Goal: Find specific page/section: Find specific page/section

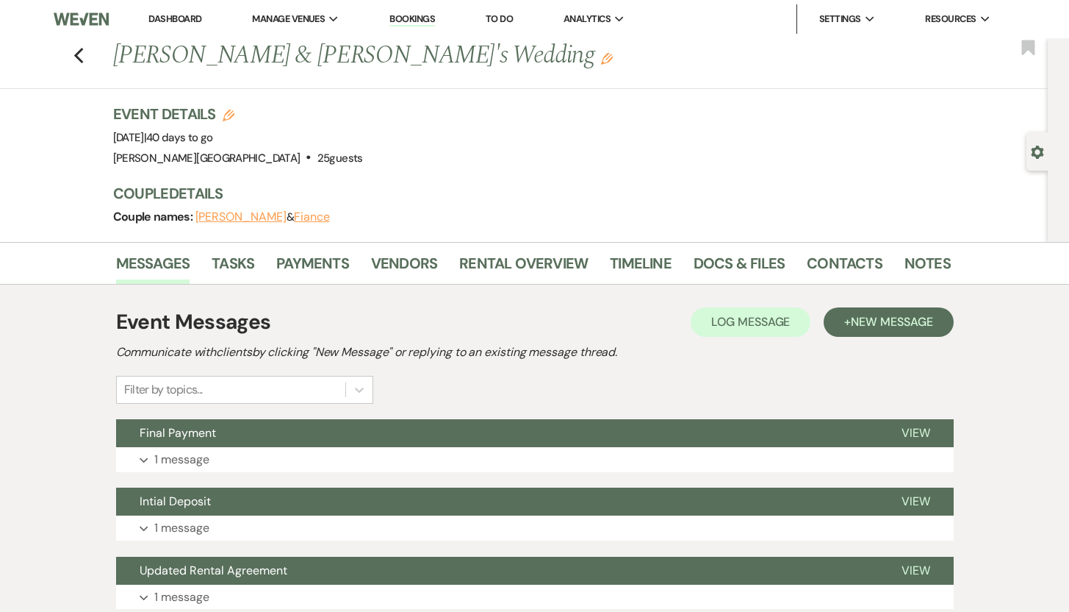
click at [184, 16] on link "Dashboard" at bounding box center [174, 18] width 53 height 12
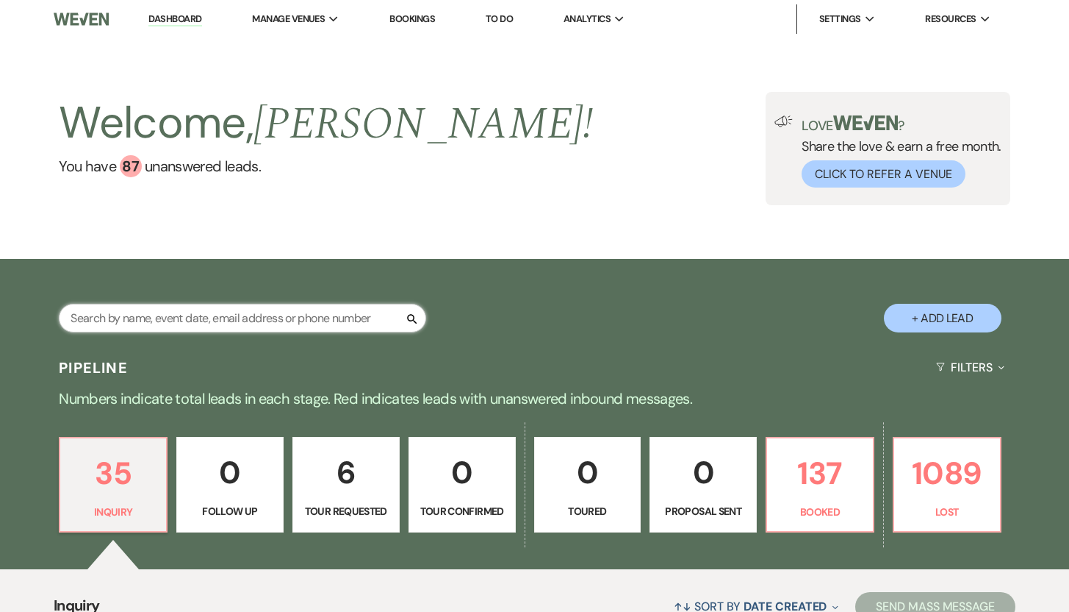
click at [173, 323] on input "text" at bounding box center [243, 318] width 368 height 29
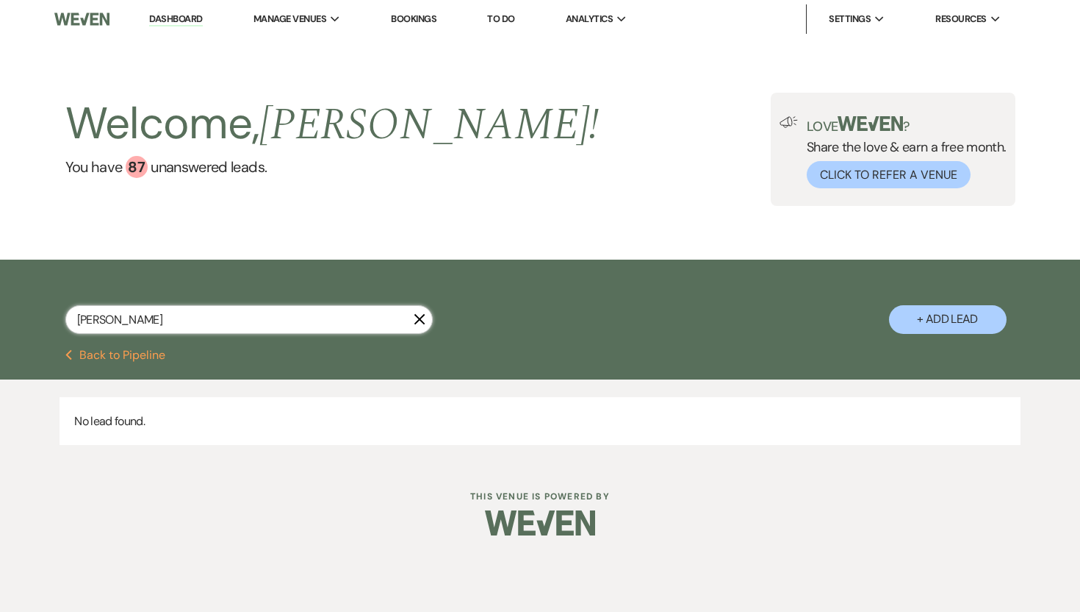
type input "[PERSON_NAME]"
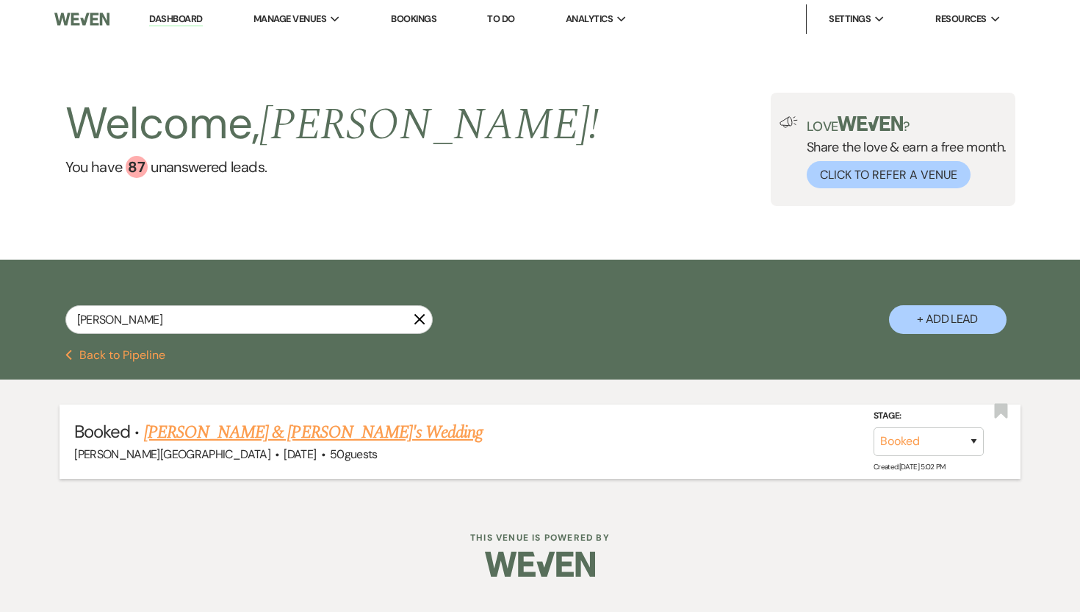
click at [248, 429] on link "[PERSON_NAME] & [PERSON_NAME]'s Wedding" at bounding box center [314, 432] width 340 height 26
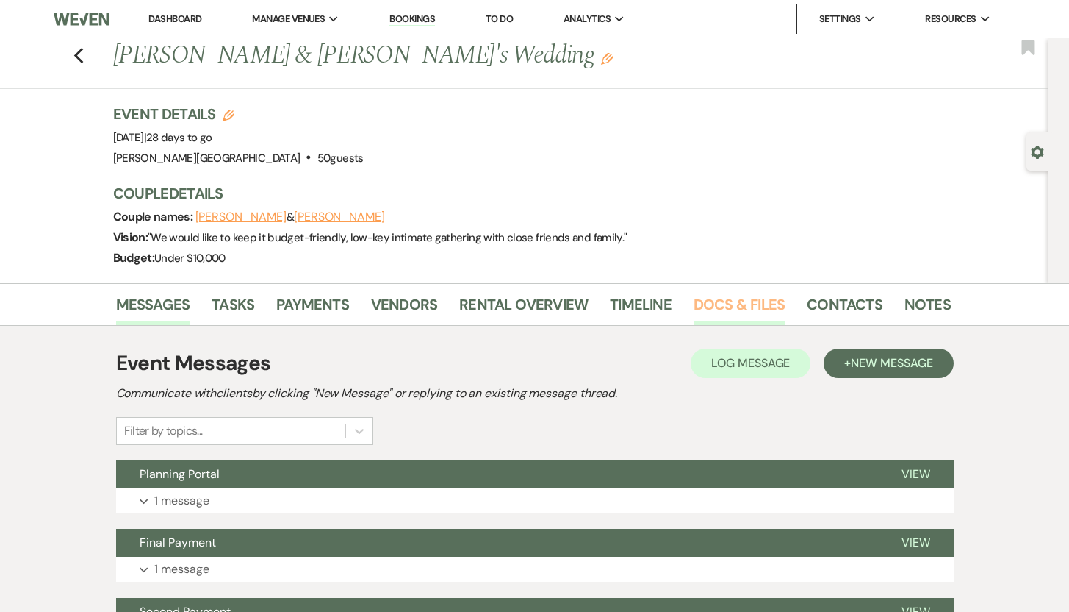
click at [743, 306] on link "Docs & Files" at bounding box center [739, 309] width 91 height 32
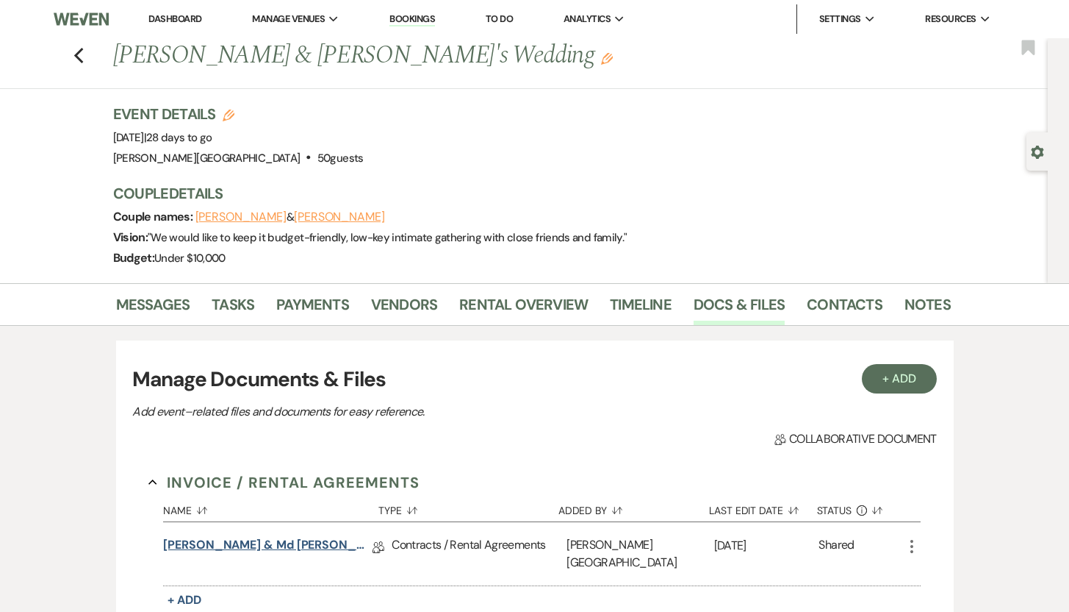
click at [270, 542] on link "[PERSON_NAME] & Md [PERSON_NAME] Rental Agreement" at bounding box center [267, 547] width 209 height 23
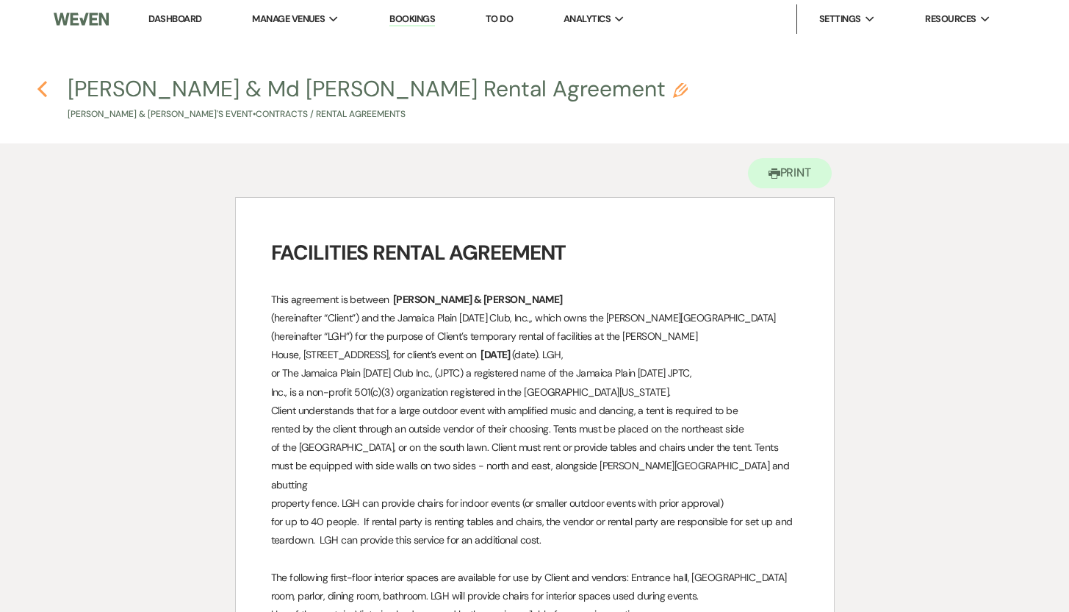
click at [41, 86] on use "button" at bounding box center [42, 89] width 10 height 16
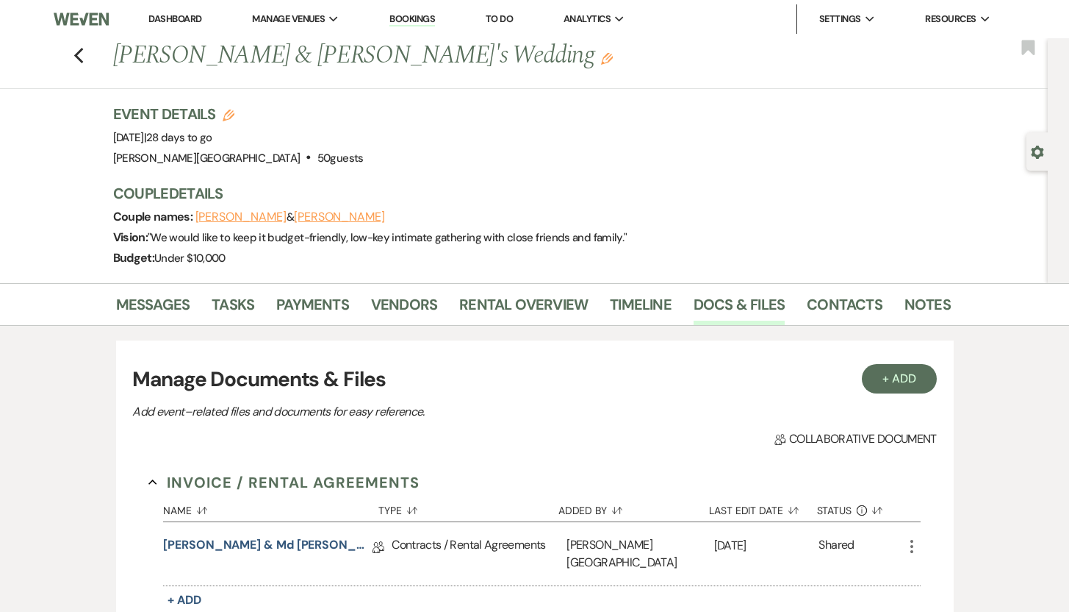
click at [168, 18] on link "Dashboard" at bounding box center [174, 18] width 53 height 12
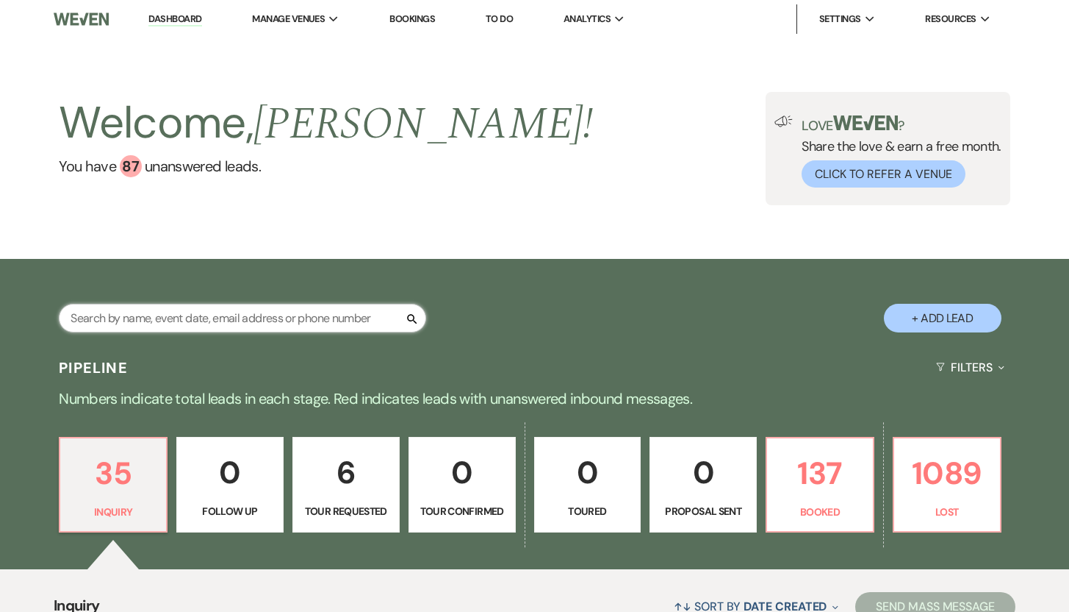
click at [151, 323] on input "text" at bounding box center [243, 318] width 368 height 29
type input "[PERSON_NAME]"
select select "8"
select select "5"
select select "8"
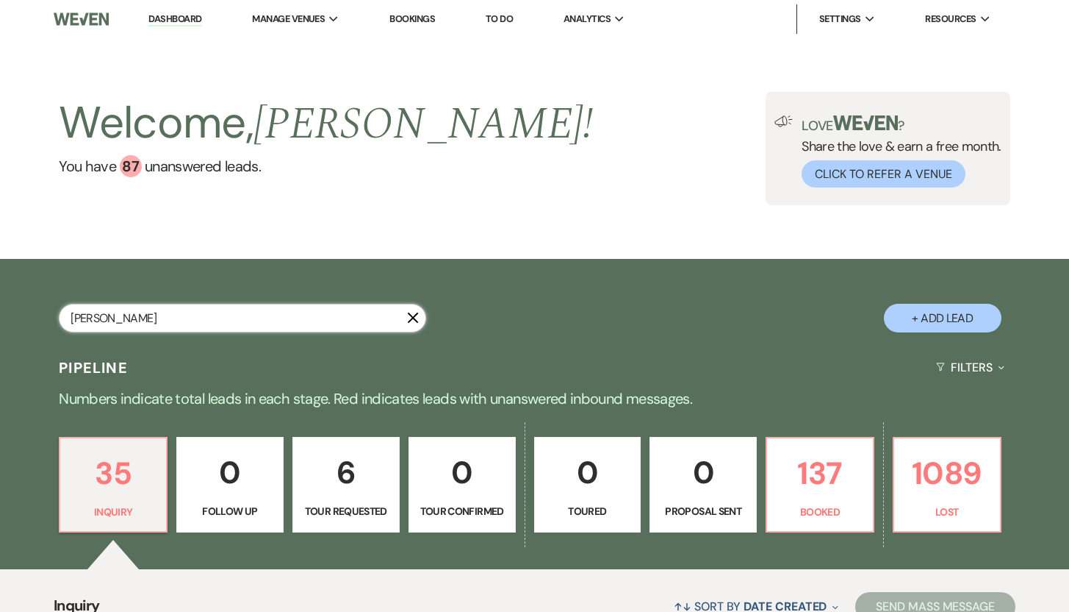
select select "8"
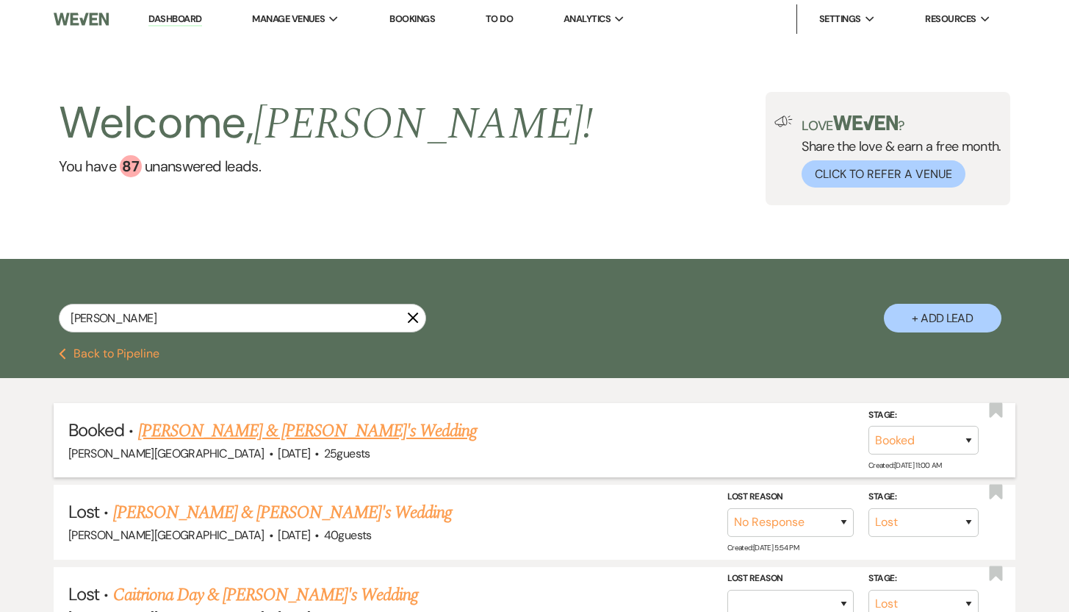
click at [196, 431] on link "[PERSON_NAME] & [PERSON_NAME]'s Wedding" at bounding box center [308, 430] width 340 height 26
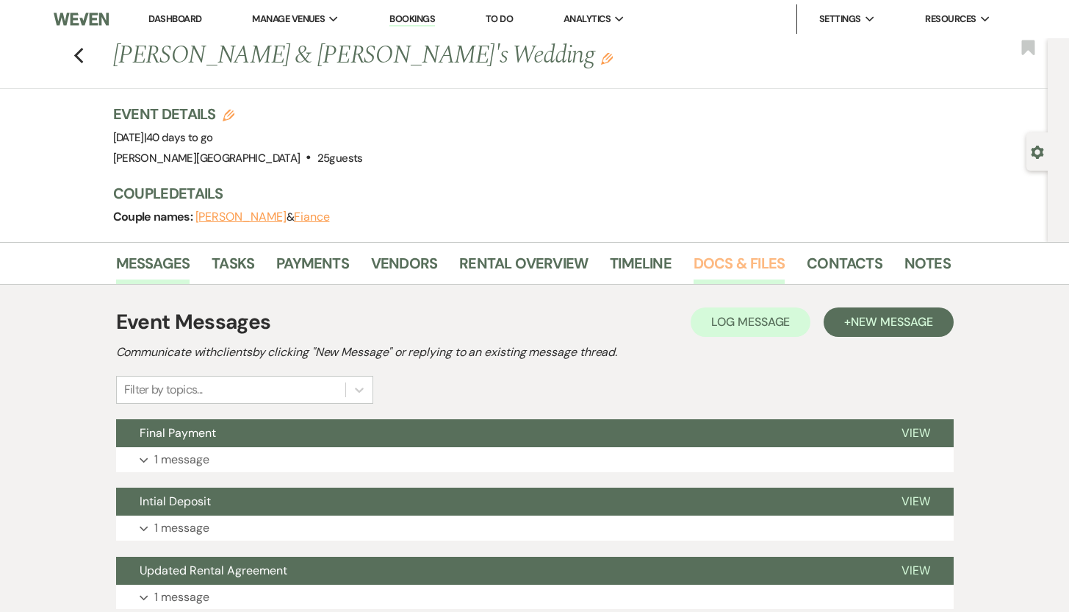
click at [720, 260] on link "Docs & Files" at bounding box center [739, 267] width 91 height 32
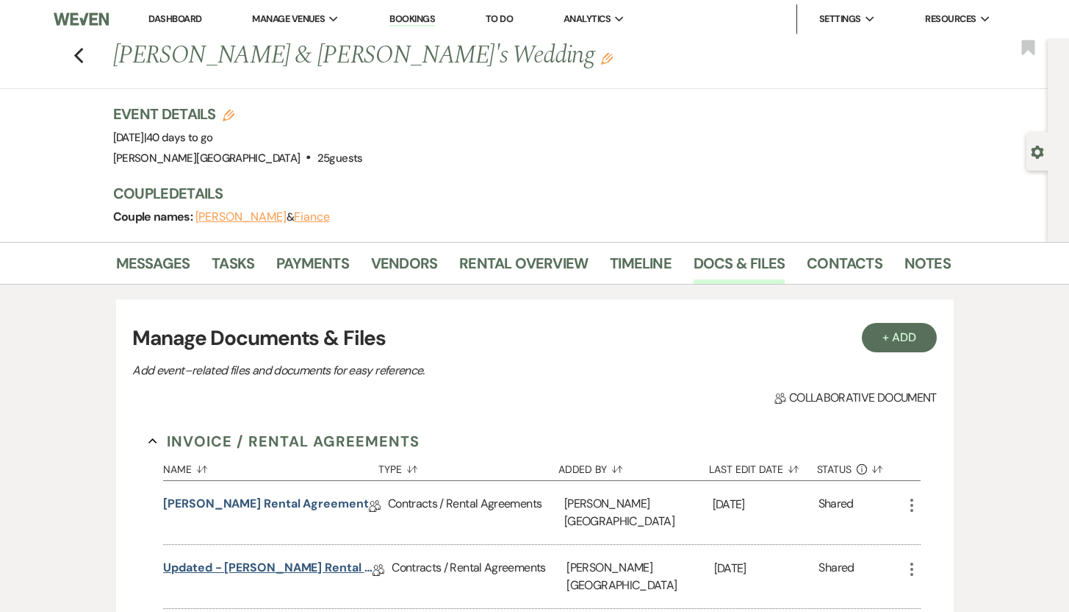
click at [260, 559] on link "Updated - [PERSON_NAME] Rental Agreement" at bounding box center [267, 570] width 209 height 23
